Goal: Transaction & Acquisition: Book appointment/travel/reservation

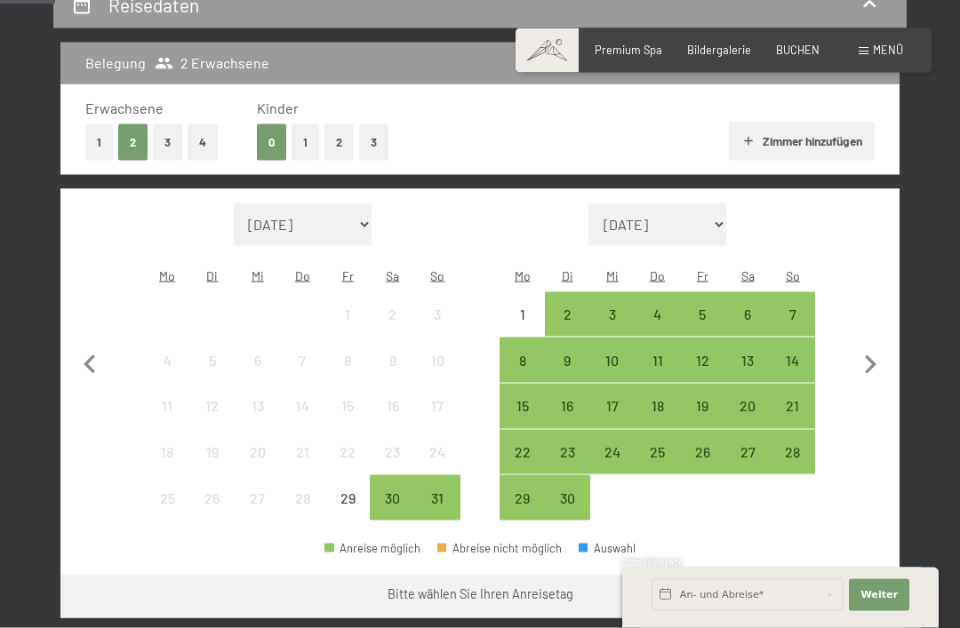
scroll to position [360, 0]
click at [863, 366] on icon "button" at bounding box center [869, 364] width 37 height 37
select select "[DATE]"
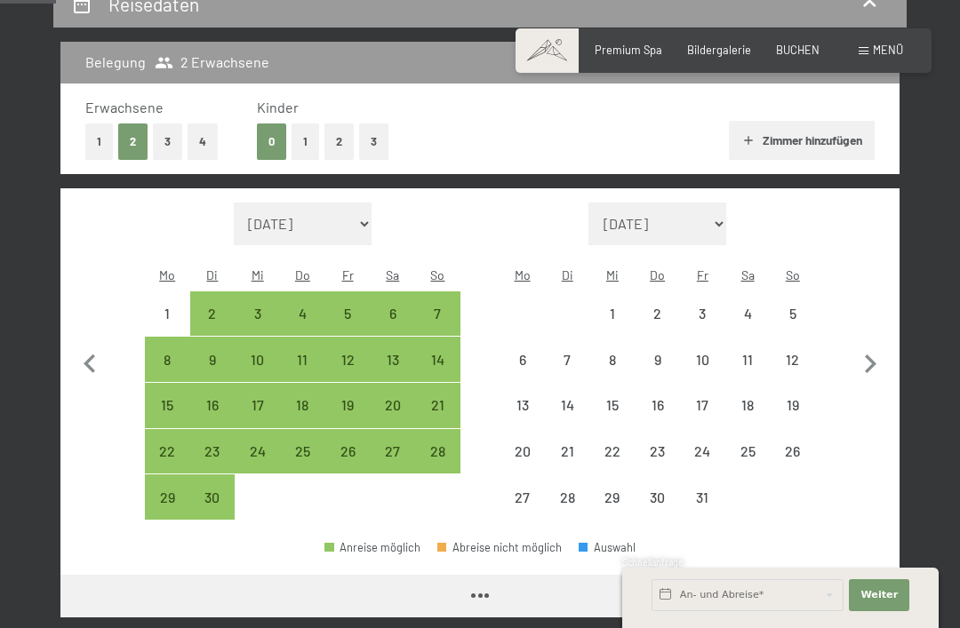
click at [865, 358] on icon "button" at bounding box center [869, 364] width 37 height 37
select select "[DATE]"
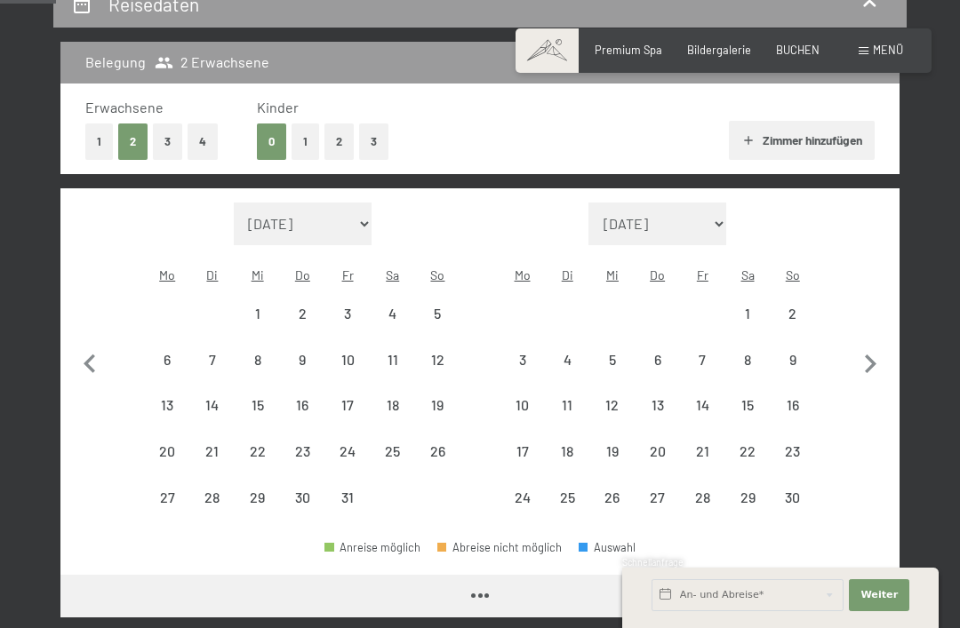
click at [94, 355] on icon "button" at bounding box center [90, 364] width 12 height 19
select select "[DATE]"
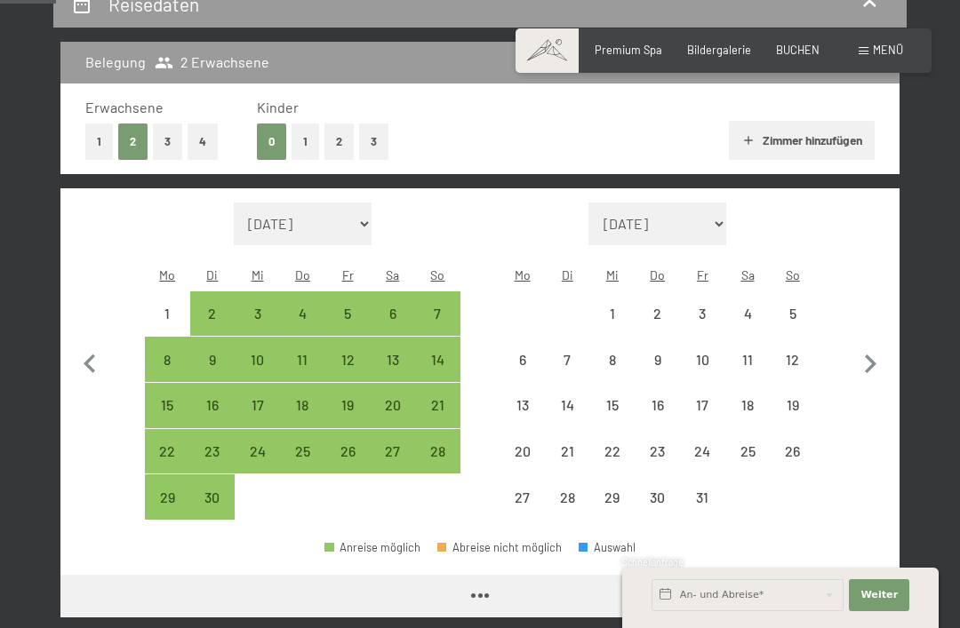
click at [575, 353] on div "7" at bounding box center [568, 374] width 42 height 42
select select "[DATE]"
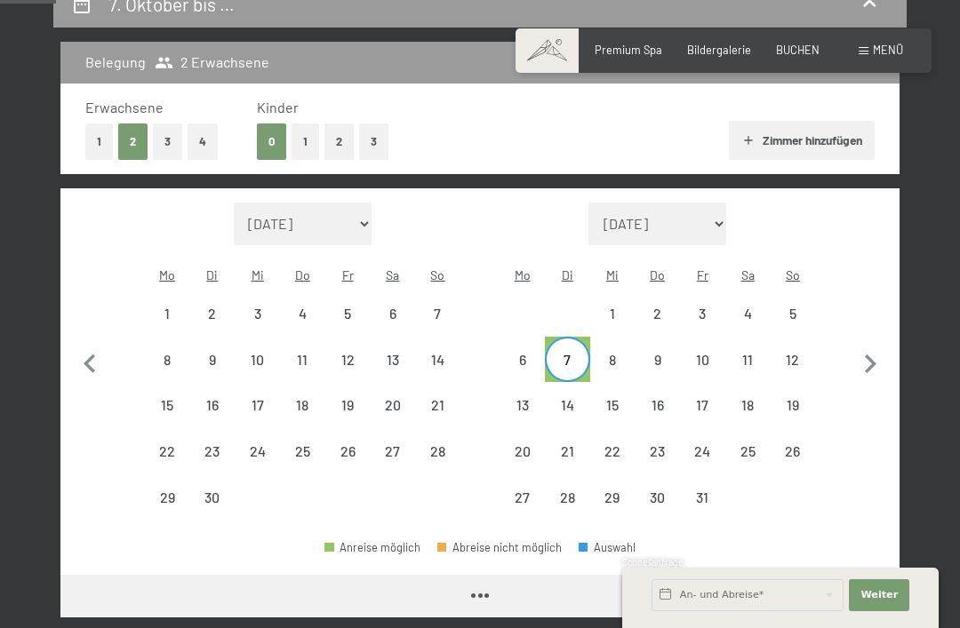
click at [668, 353] on div "9" at bounding box center [657, 374] width 42 height 42
select select "[DATE]"
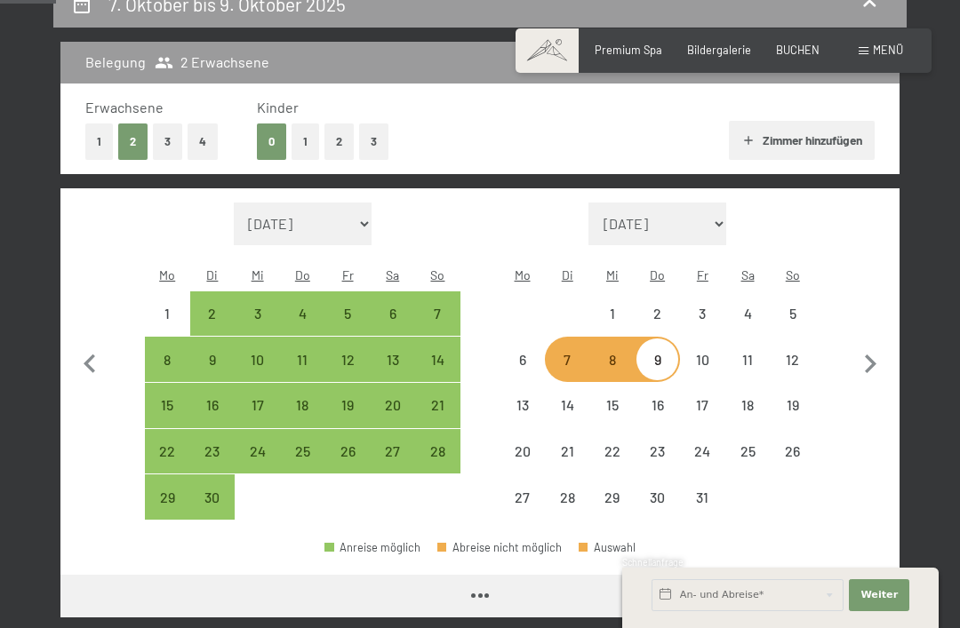
click at [858, 575] on button "Weiter zu „Zimmer“" at bounding box center [819, 596] width 159 height 43
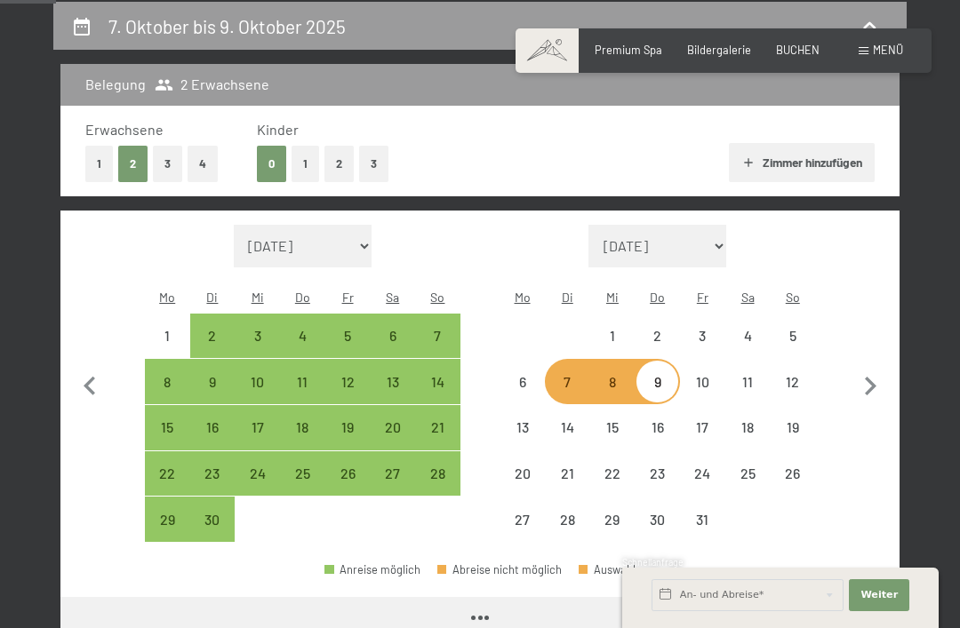
select select "[DATE]"
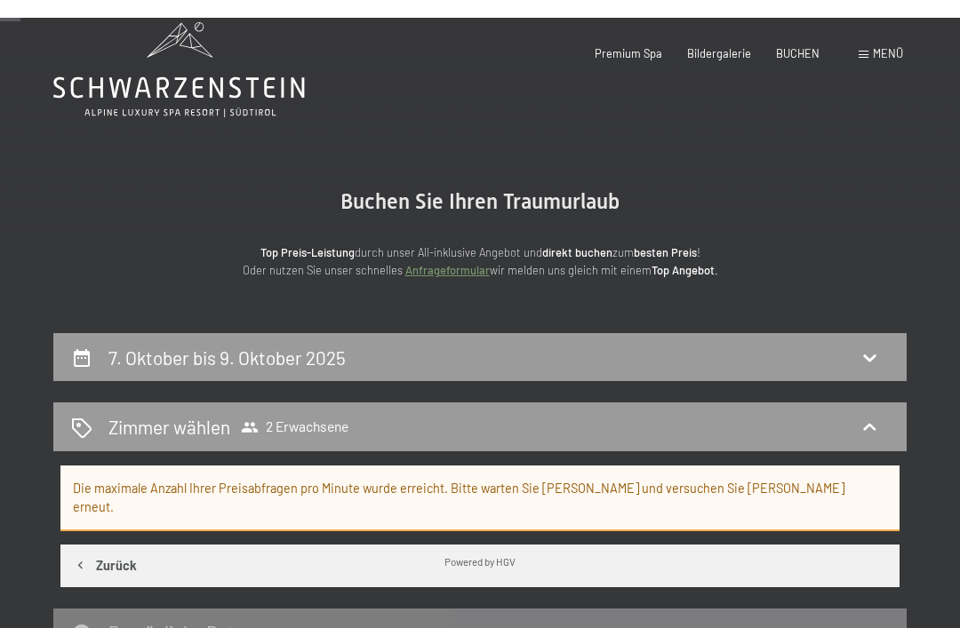
scroll to position [0, 0]
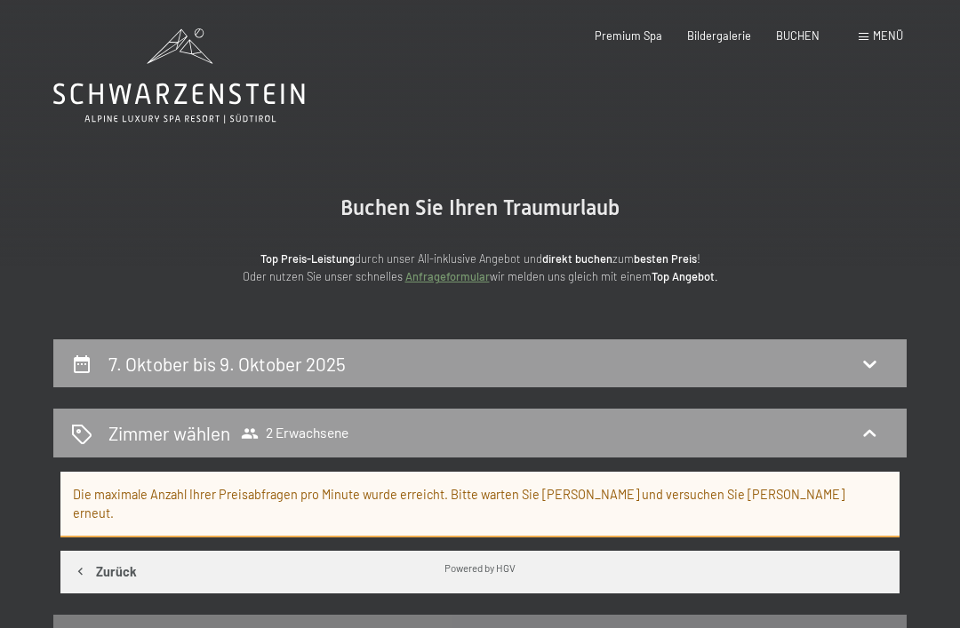
click at [882, 424] on div "Zimmer wählen 2 Erwachsene" at bounding box center [480, 433] width 818 height 26
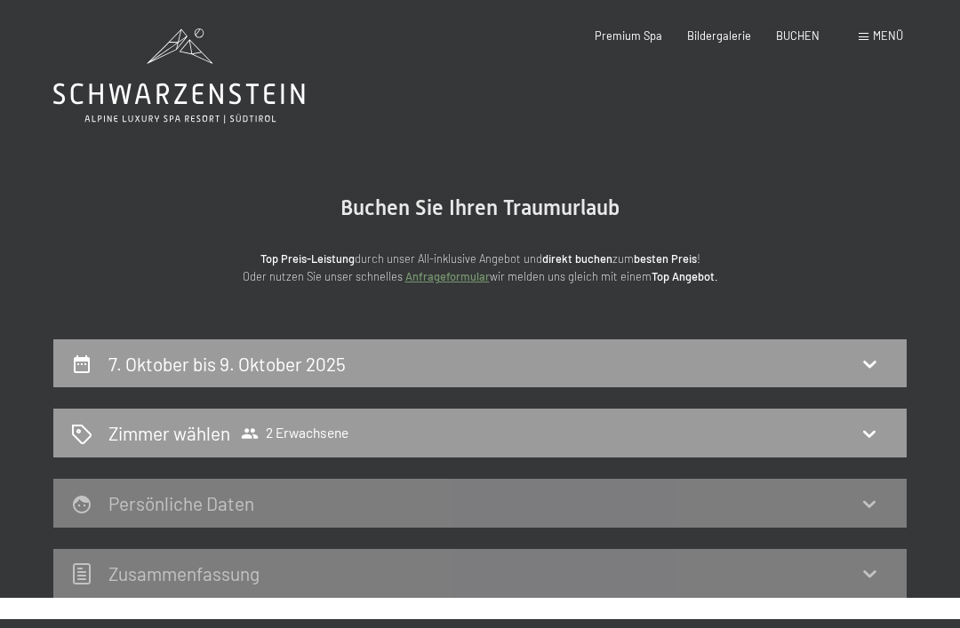
click at [879, 436] on icon at bounding box center [868, 433] width 21 height 21
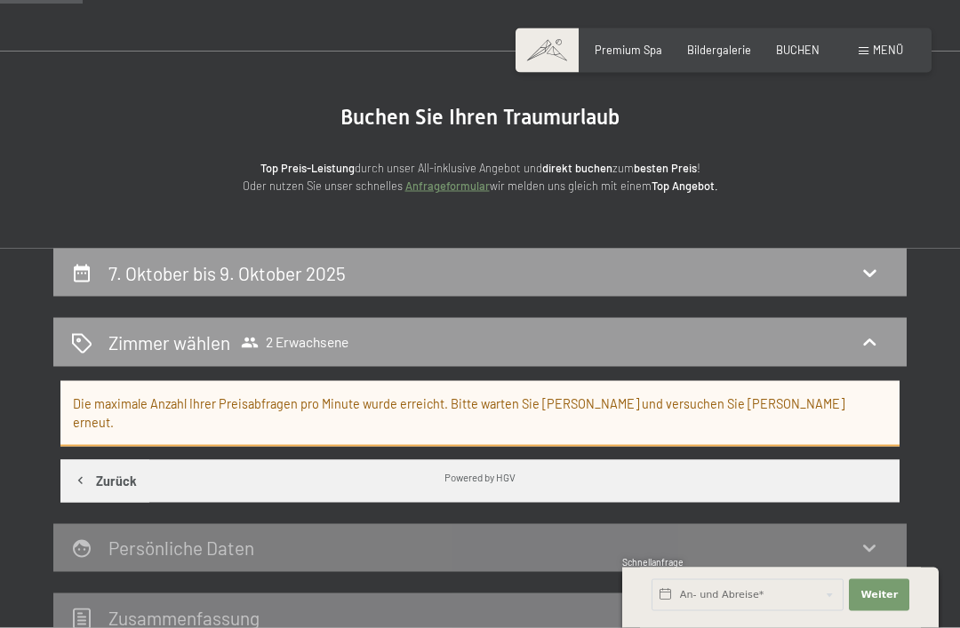
click at [84, 474] on icon "button" at bounding box center [80, 481] width 15 height 15
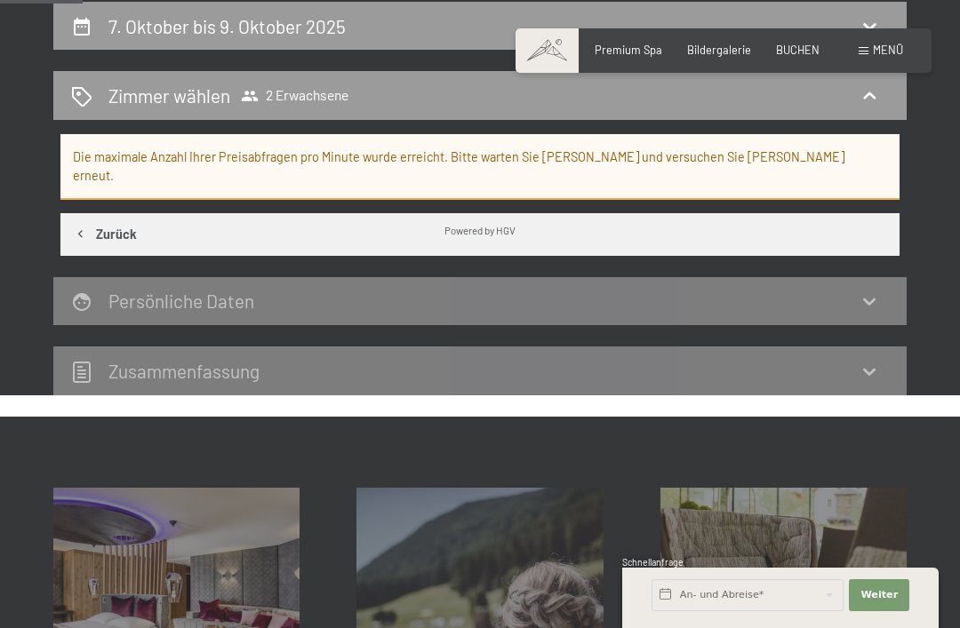
select select "[DATE]"
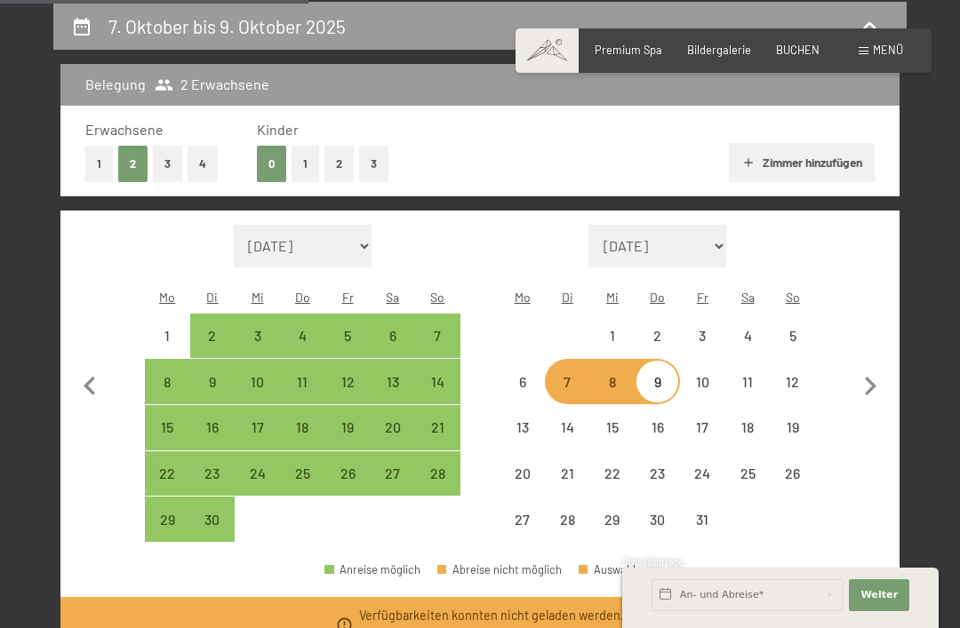
click at [422, 627] on link "Erneut versuchen?" at bounding box center [412, 634] width 106 height 15
select select "[DATE]"
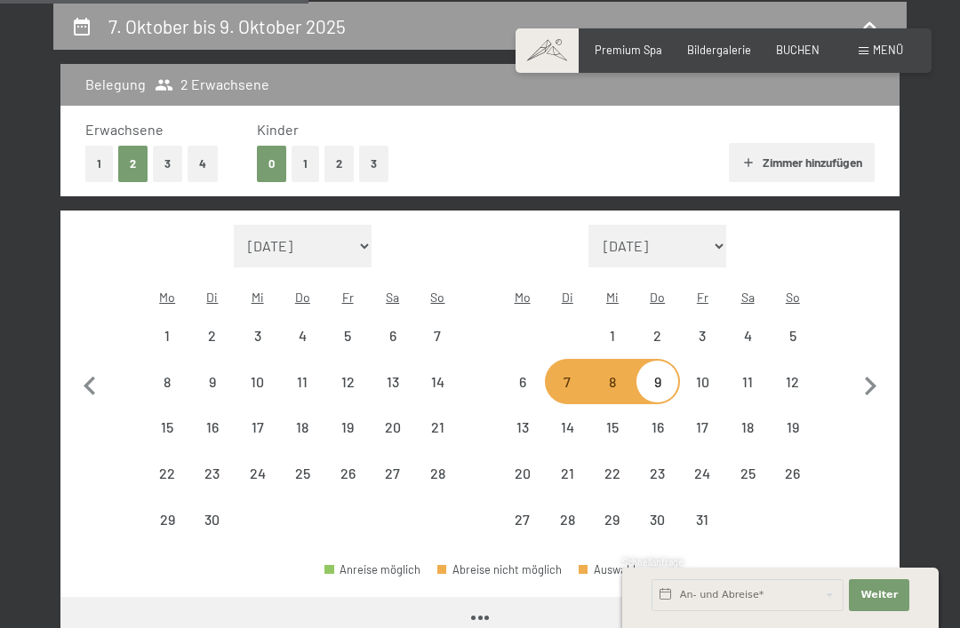
select select "[DATE]"
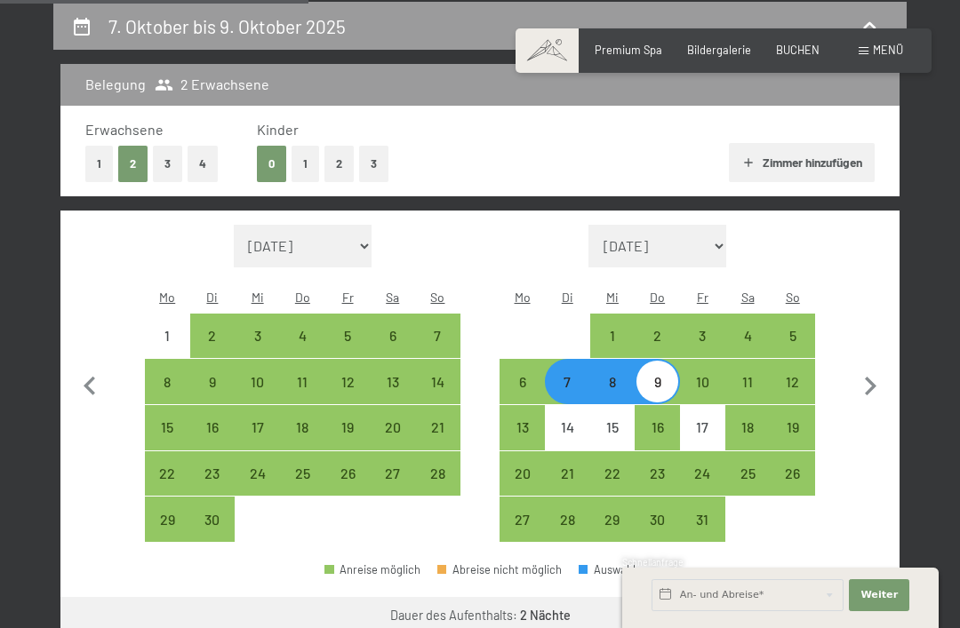
click at [571, 375] on div "7" at bounding box center [568, 396] width 42 height 42
select select "[DATE]"
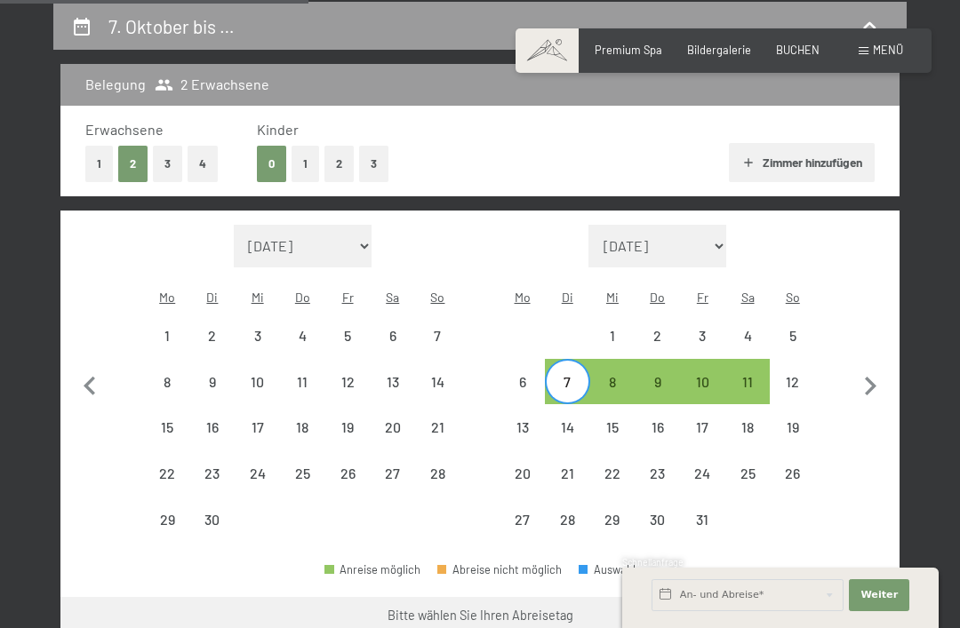
click at [666, 375] on div "9" at bounding box center [657, 396] width 42 height 42
select select "[DATE]"
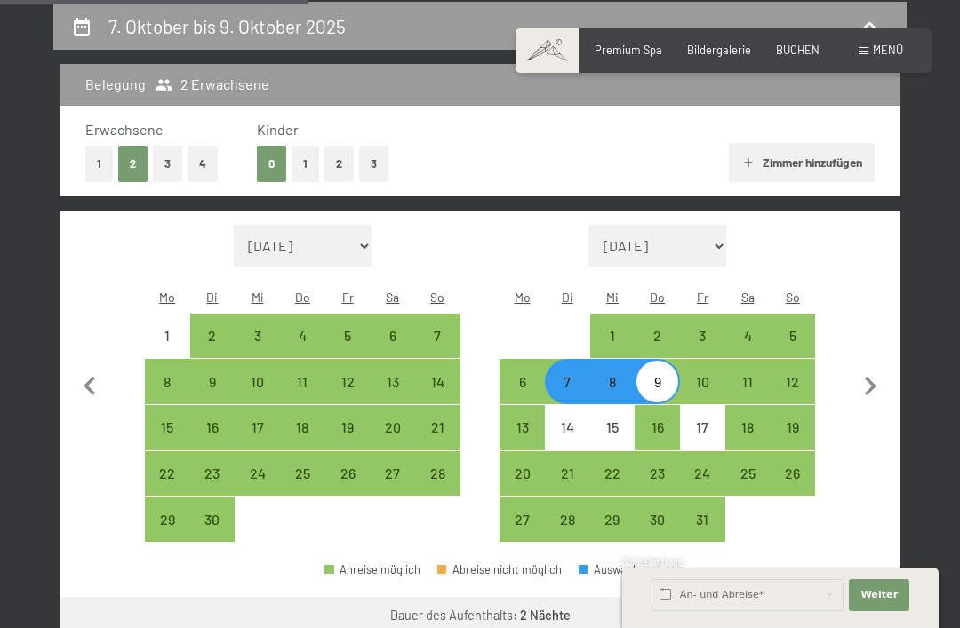
click at [825, 600] on button "Weiter zu „Zimmer“" at bounding box center [819, 618] width 159 height 43
select select "[DATE]"
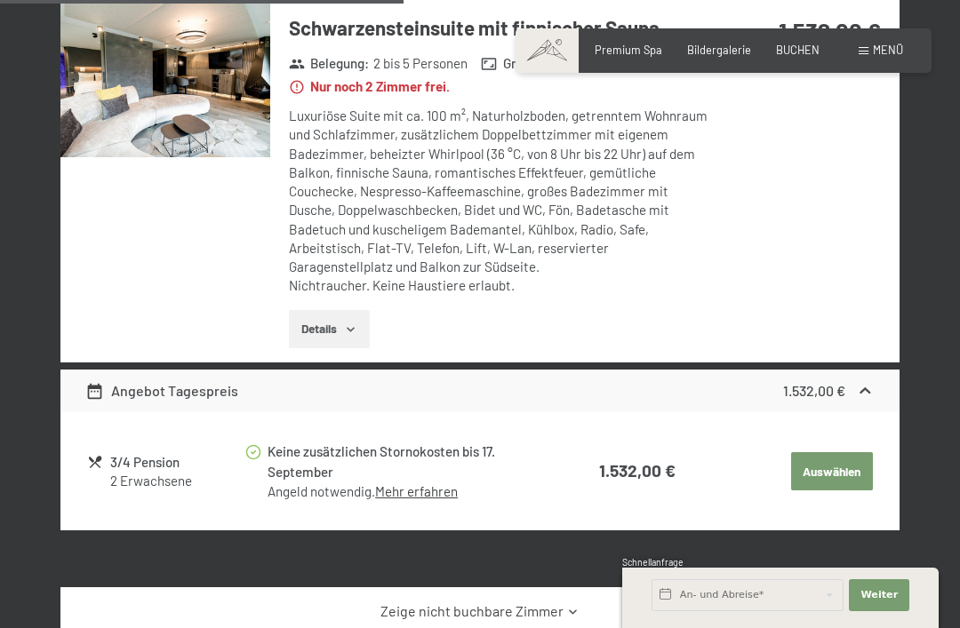
scroll to position [2658, 0]
